Goal: Transaction & Acquisition: Subscribe to service/newsletter

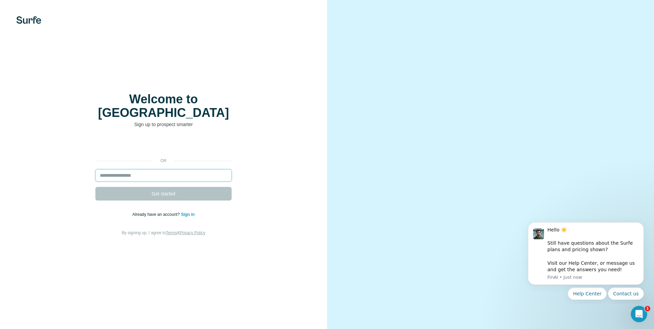
click at [158, 170] on input "email" at bounding box center [163, 176] width 136 height 12
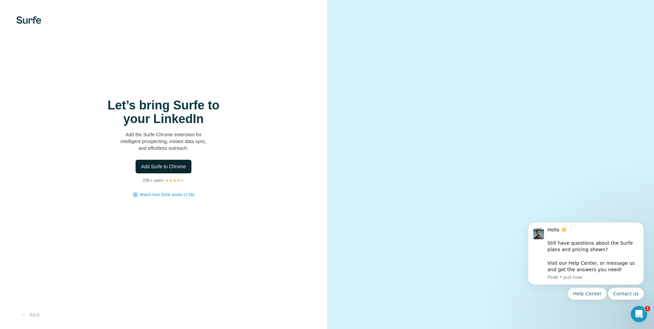
click at [172, 168] on span "Add Surfe to Chrome" at bounding box center [163, 166] width 45 height 7
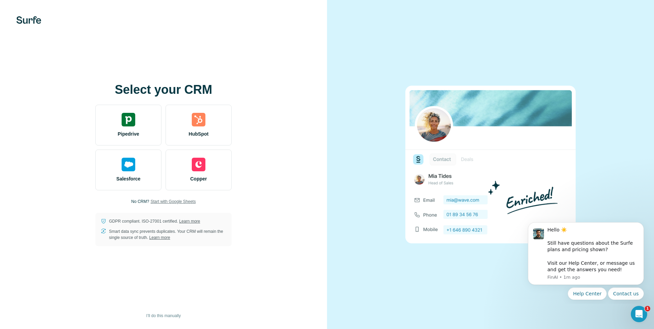
click at [180, 203] on span "Start with Google Sheets" at bounding box center [172, 202] width 45 height 6
